Goal: Transaction & Acquisition: Purchase product/service

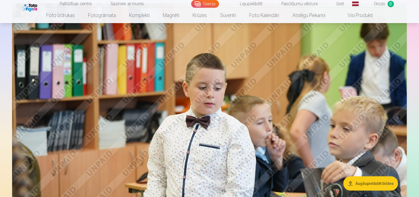
scroll to position [330, 0]
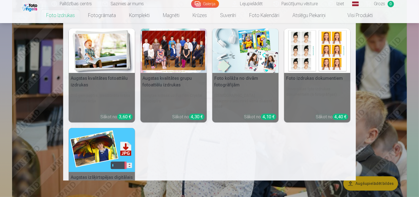
click at [59, 11] on link "Foto izdrukas" at bounding box center [61, 15] width 42 height 15
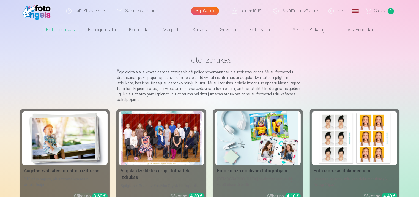
click at [60, 121] on img at bounding box center [64, 138] width 81 height 54
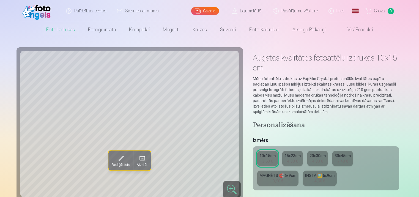
click at [292, 157] on div "15x23cm" at bounding box center [292, 156] width 16 height 6
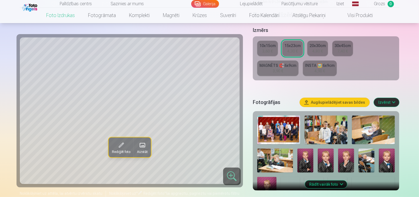
scroll to position [121, 0]
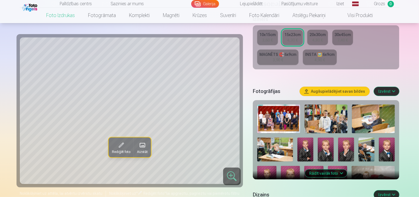
click at [324, 173] on button "Rādīt vairāk foto" at bounding box center [326, 173] width 42 height 8
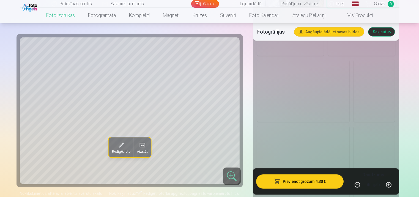
scroll to position [627, 0]
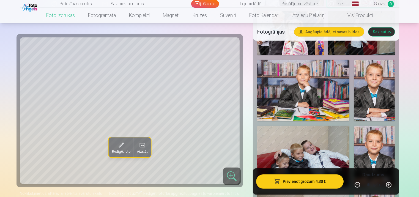
click at [367, 100] on img at bounding box center [374, 91] width 41 height 62
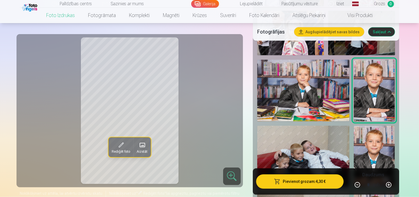
click at [385, 140] on img at bounding box center [374, 157] width 41 height 62
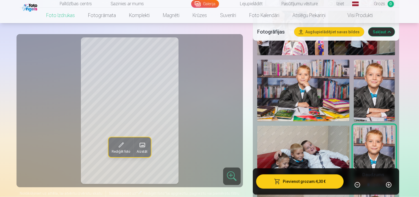
click at [378, 111] on img at bounding box center [374, 91] width 41 height 62
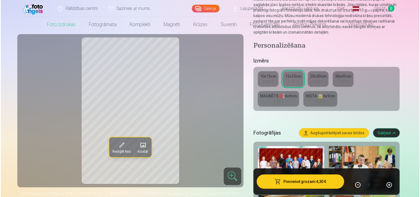
scroll to position [0, 0]
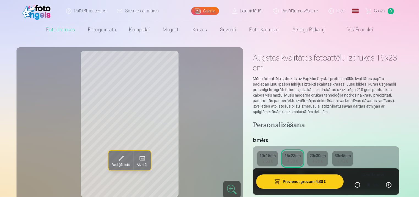
click at [292, 163] on div "4,30 €" at bounding box center [292, 161] width 10 height 6
click at [292, 185] on button "Pievienot grozam : 4,30 €" at bounding box center [300, 181] width 88 height 14
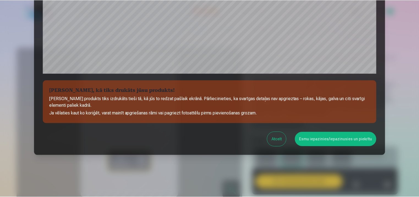
scroll to position [199, 0]
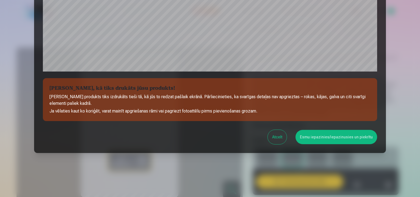
click at [325, 142] on button "Esmu iepazinies/iepazinusies un piekrītu" at bounding box center [337, 137] width 82 height 14
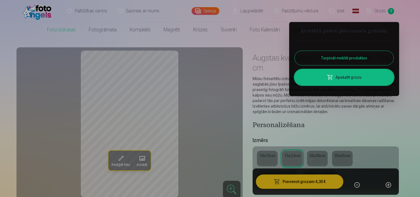
click at [325, 142] on div at bounding box center [210, 98] width 420 height 197
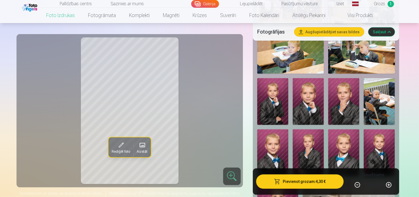
scroll to position [242, 0]
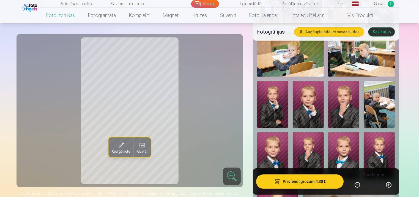
click at [349, 114] on img at bounding box center [343, 104] width 31 height 47
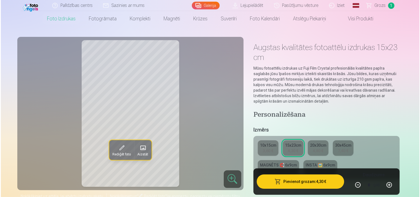
scroll to position [11, 0]
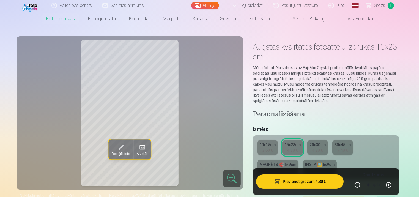
click at [312, 181] on button "Pievienot grozam : 4,30 €" at bounding box center [300, 181] width 88 height 14
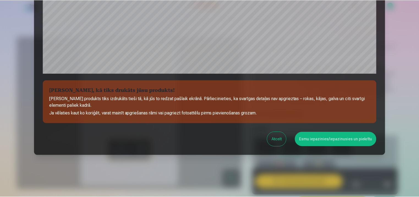
scroll to position [199, 0]
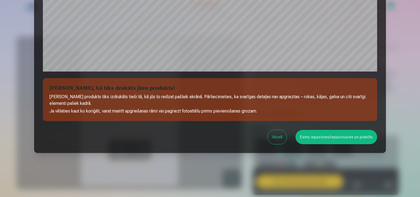
click at [321, 132] on button "Esmu iepazinies/iepazinusies un piekrītu" at bounding box center [337, 137] width 82 height 14
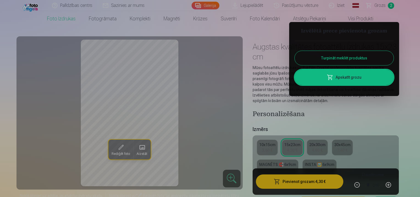
click at [321, 132] on div at bounding box center [210, 98] width 420 height 197
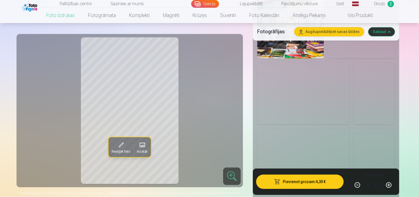
scroll to position [1034, 0]
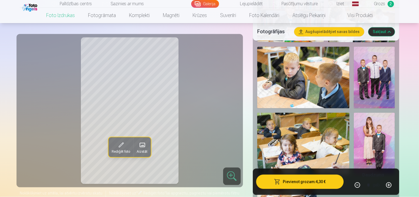
click at [383, 104] on img at bounding box center [374, 78] width 41 height 62
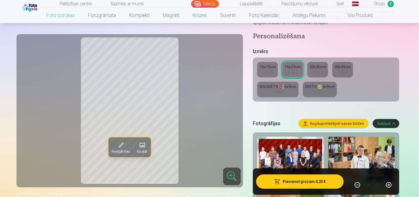
scroll to position [88, 0]
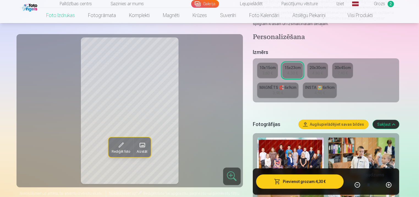
click at [295, 75] on div "4,30 €" at bounding box center [292, 73] width 10 height 6
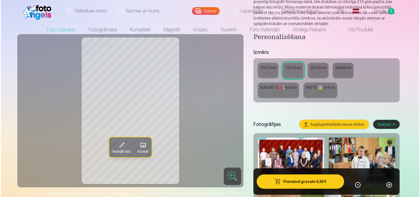
scroll to position [0, 0]
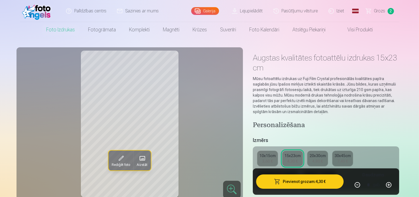
click at [293, 181] on button "Pievienot grozam : 4,30 €" at bounding box center [300, 181] width 88 height 14
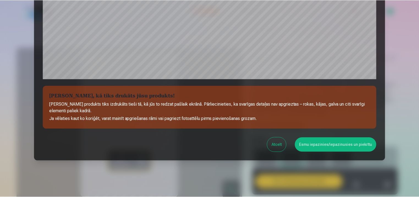
scroll to position [199, 0]
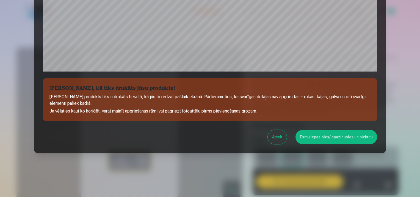
click at [312, 139] on button "Esmu iepazinies/iepazinusies un piekrītu" at bounding box center [337, 137] width 82 height 14
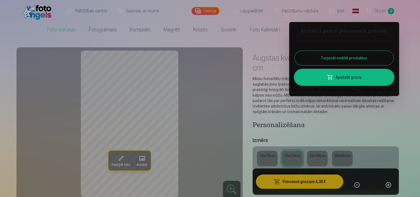
click at [317, 120] on div at bounding box center [210, 98] width 420 height 197
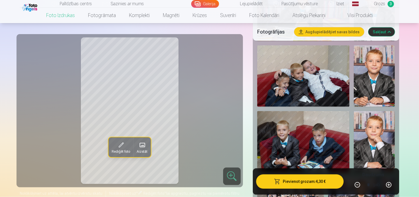
scroll to position [704, 0]
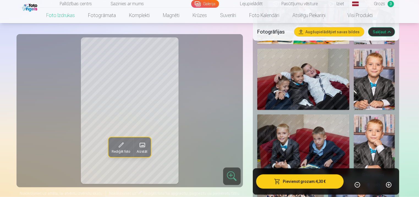
click at [310, 92] on img at bounding box center [303, 80] width 92 height 62
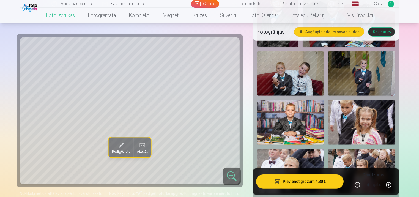
scroll to position [440, 0]
click at [305, 86] on img at bounding box center [290, 73] width 67 height 45
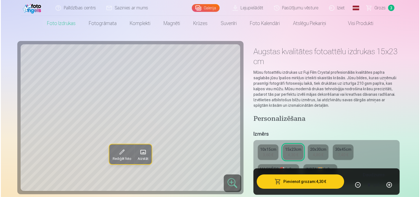
scroll to position [0, 0]
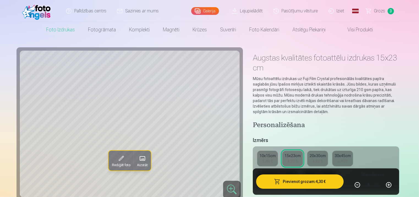
click at [288, 185] on button "Pievienot grozam : 4,30 €" at bounding box center [300, 181] width 88 height 14
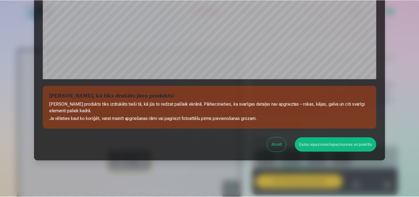
scroll to position [199, 0]
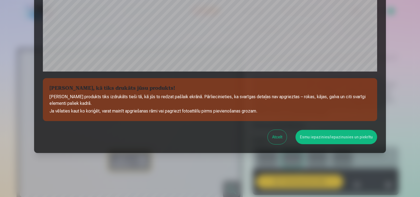
click at [315, 138] on button "Esmu iepazinies/iepazinusies un piekrītu" at bounding box center [337, 137] width 82 height 14
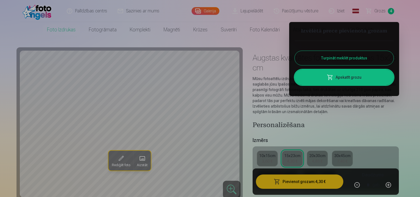
click at [275, 103] on div at bounding box center [210, 98] width 420 height 197
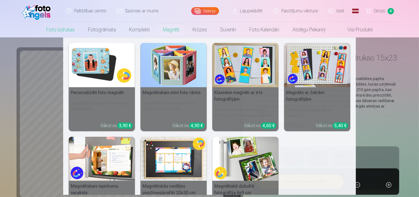
click at [174, 30] on link "Magnēti" at bounding box center [171, 29] width 30 height 15
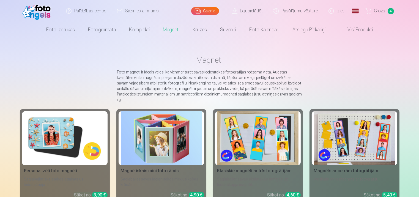
click at [63, 150] on img at bounding box center [64, 138] width 81 height 54
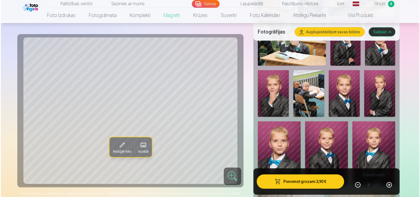
scroll to position [242, 0]
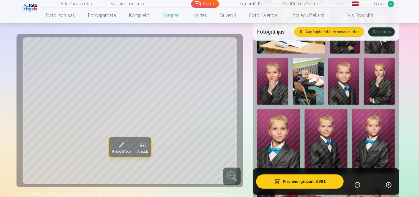
click at [349, 80] on img at bounding box center [343, 81] width 31 height 47
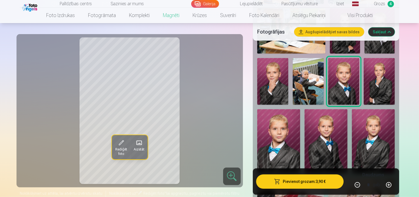
click at [385, 79] on img at bounding box center [379, 81] width 31 height 47
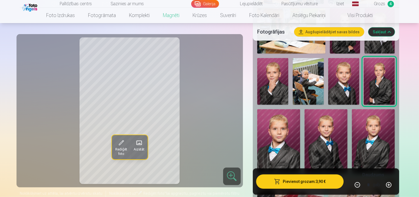
click at [342, 90] on img at bounding box center [343, 81] width 31 height 47
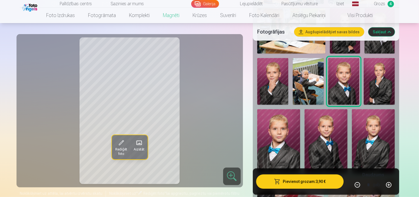
click at [309, 179] on button "Pievienot grozam : 3,90 €" at bounding box center [300, 181] width 88 height 14
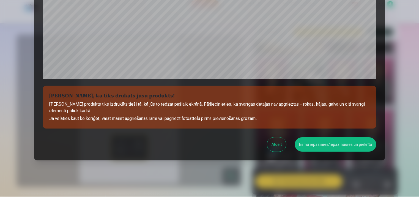
scroll to position [199, 0]
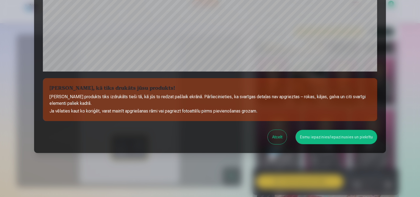
click at [326, 140] on button "Esmu iepazinies/iepazinusies un piekrītu" at bounding box center [337, 137] width 82 height 14
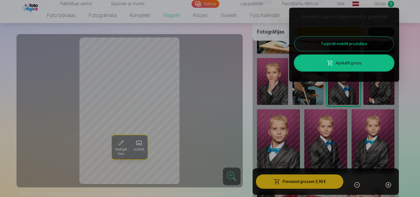
click at [317, 127] on div at bounding box center [210, 98] width 420 height 197
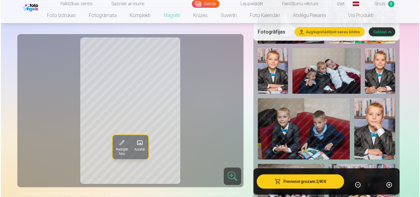
scroll to position [660, 0]
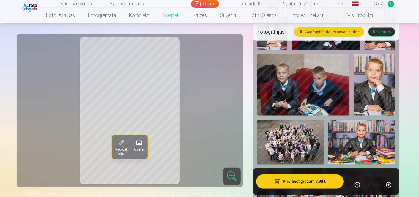
click at [377, 90] on img at bounding box center [374, 85] width 41 height 62
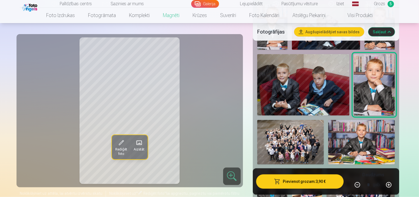
click at [329, 183] on button "Pievienot grozam : 3,90 €" at bounding box center [300, 181] width 88 height 14
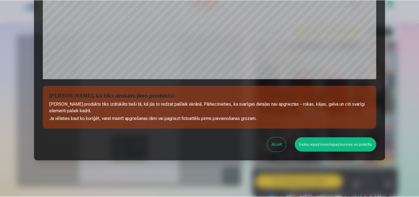
scroll to position [199, 0]
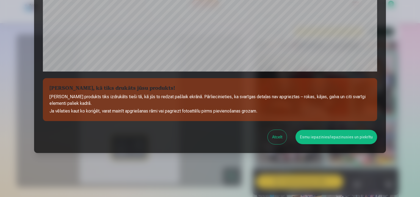
click at [321, 138] on button "Esmu iepazinies/iepazinusies un piekrītu" at bounding box center [337, 137] width 82 height 14
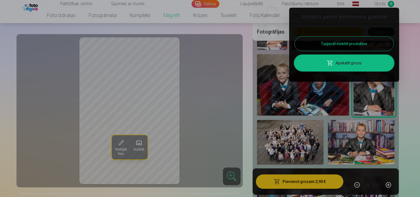
click at [323, 128] on div at bounding box center [210, 98] width 420 height 197
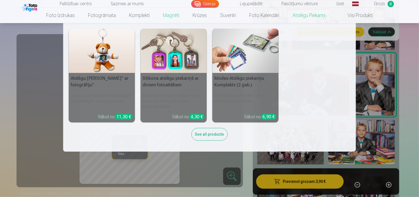
click at [200, 86] on h5 "Silikona atslēgu piekariņš ar diviem fotoattēliem" at bounding box center [174, 82] width 66 height 18
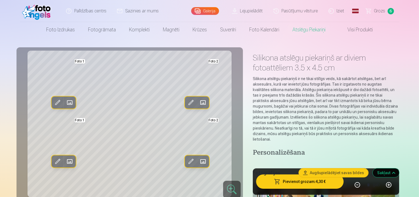
click at [72, 161] on span at bounding box center [69, 161] width 9 height 9
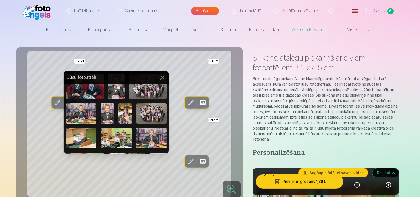
scroll to position [197, 0]
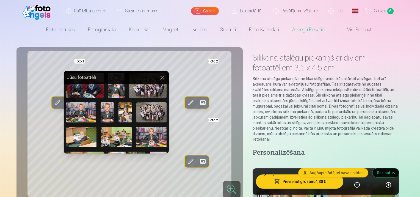
click at [106, 115] on img at bounding box center [107, 112] width 13 height 20
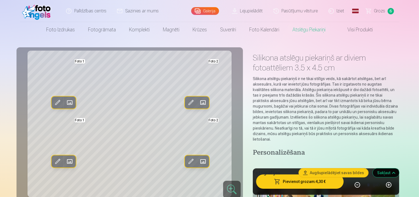
click at [70, 159] on span at bounding box center [69, 161] width 9 height 9
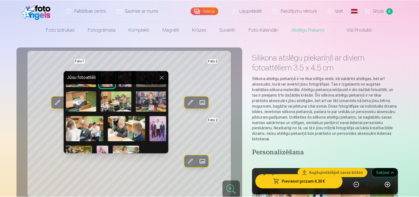
scroll to position [231, 0]
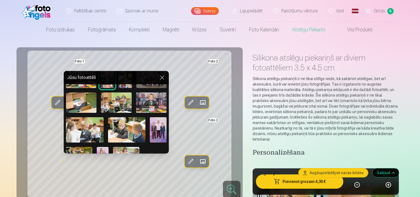
click at [160, 77] on button at bounding box center [162, 77] width 7 height 7
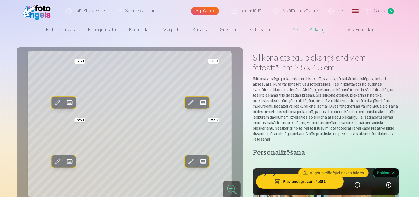
click at [205, 104] on span at bounding box center [203, 102] width 9 height 9
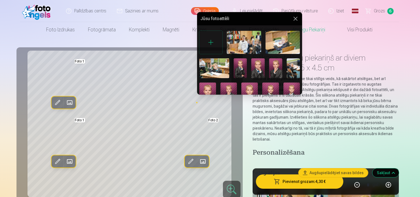
click at [278, 66] on img at bounding box center [275, 68] width 13 height 20
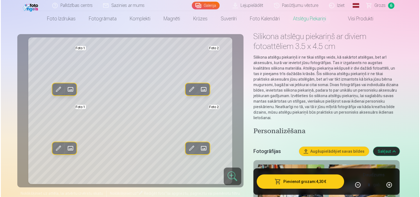
scroll to position [22, 0]
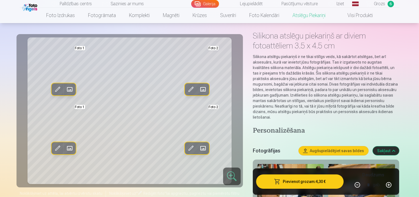
click at [310, 179] on button "Pievienot grozam : 4,30 €" at bounding box center [300, 181] width 88 height 14
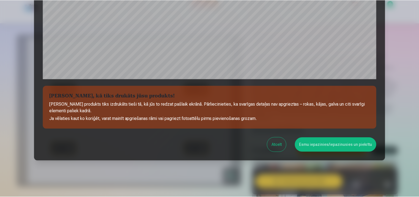
scroll to position [199, 0]
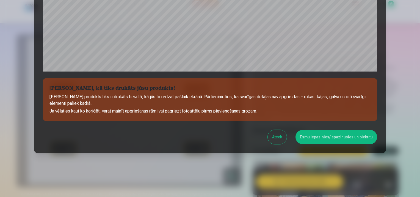
click at [364, 138] on button "Esmu iepazinies/iepazinusies un piekrītu" at bounding box center [337, 137] width 82 height 14
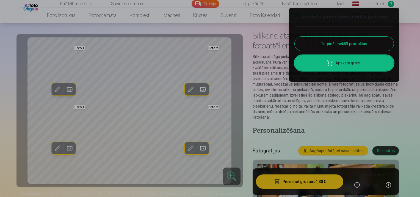
click at [296, 92] on div at bounding box center [210, 98] width 420 height 197
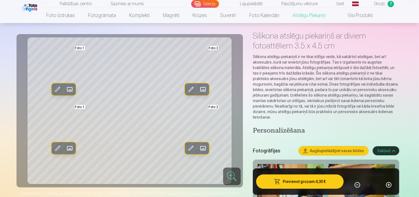
click at [372, 1] on link "Grozs 7" at bounding box center [380, 4] width 39 height 8
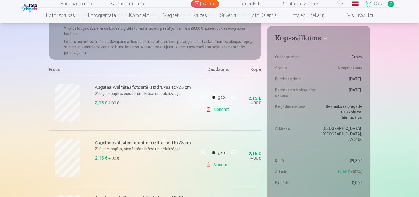
scroll to position [33, 0]
